Goal: Find specific page/section: Find specific page/section

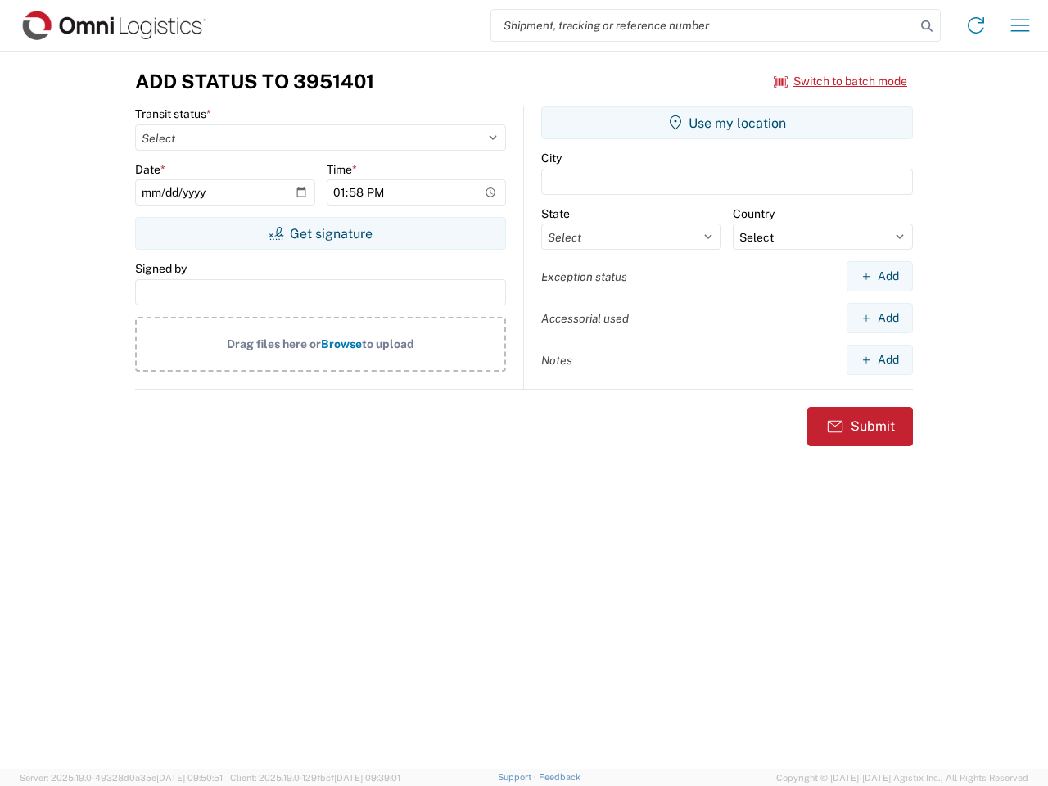
click at [703, 25] on input "search" at bounding box center [703, 25] width 424 height 31
click at [927, 26] on icon at bounding box center [926, 26] width 23 height 23
click at [976, 25] on icon at bounding box center [976, 25] width 26 height 26
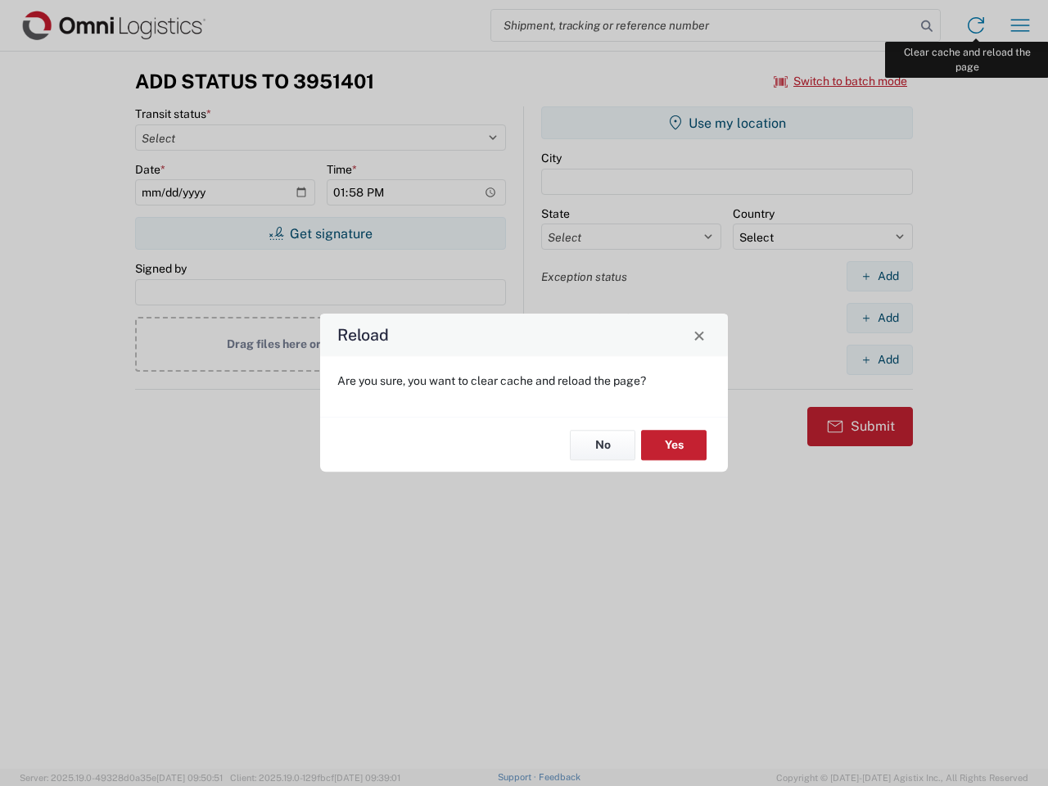
click at [1020, 25] on div "Reload Are you sure, you want to clear cache and reload the page? No Yes" at bounding box center [524, 393] width 1048 height 786
click at [841, 81] on div "Reload Are you sure, you want to clear cache and reload the page? No Yes" at bounding box center [524, 393] width 1048 height 786
click at [320, 233] on div "Reload Are you sure, you want to clear cache and reload the page? No Yes" at bounding box center [524, 393] width 1048 height 786
click at [727, 123] on div "Reload Are you sure, you want to clear cache and reload the page? No Yes" at bounding box center [524, 393] width 1048 height 786
click at [879, 276] on div "Reload Are you sure, you want to clear cache and reload the page? No Yes" at bounding box center [524, 393] width 1048 height 786
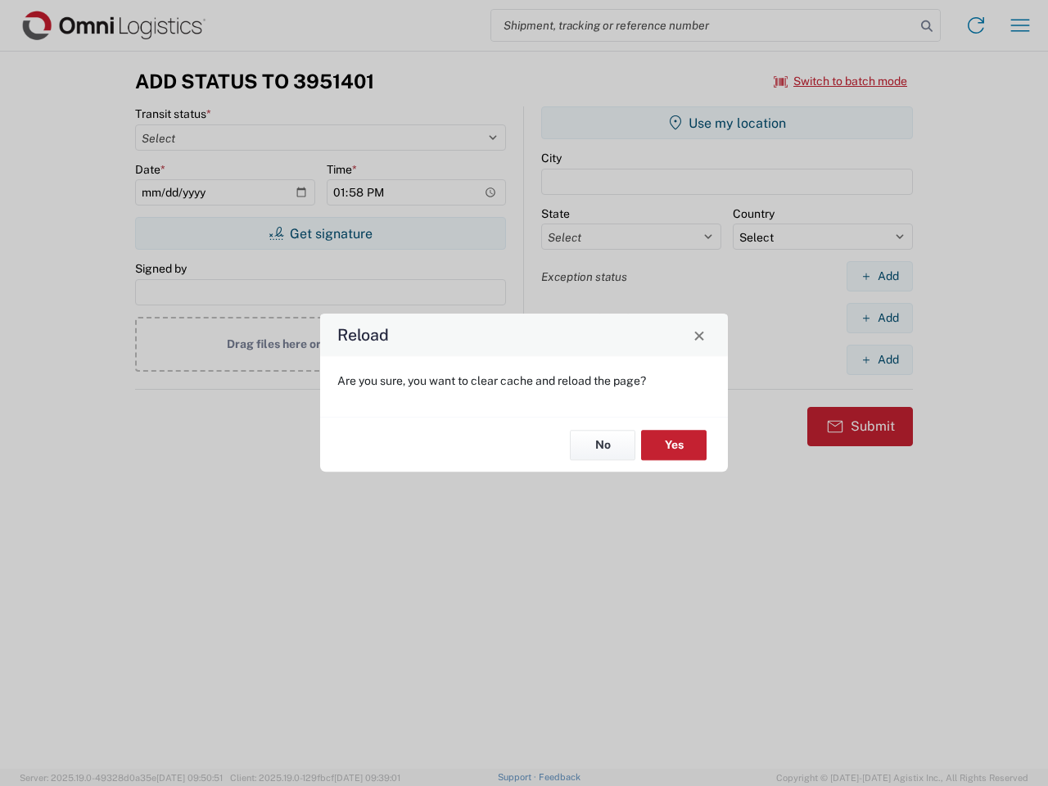
click at [879, 318] on div "Reload Are you sure, you want to clear cache and reload the page? No Yes" at bounding box center [524, 393] width 1048 height 786
click at [879, 359] on div "Reload Are you sure, you want to clear cache and reload the page? No Yes" at bounding box center [524, 393] width 1048 height 786
